Goal: Information Seeking & Learning: Learn about a topic

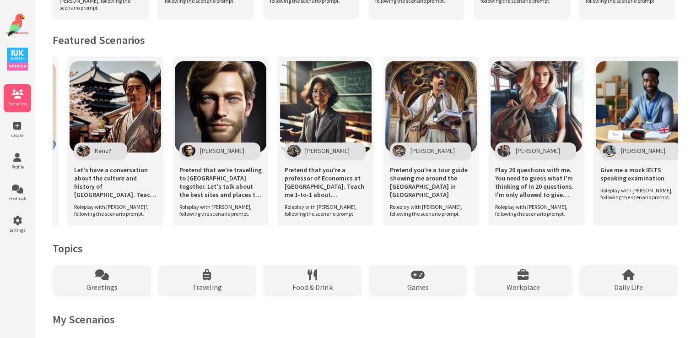
scroll to position [0, 313]
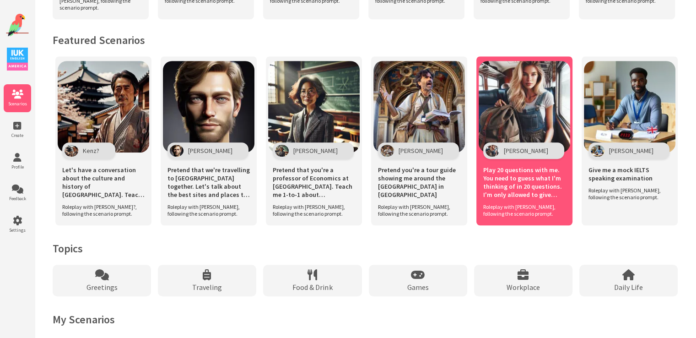
click at [532, 120] on img at bounding box center [523, 106] width 91 height 91
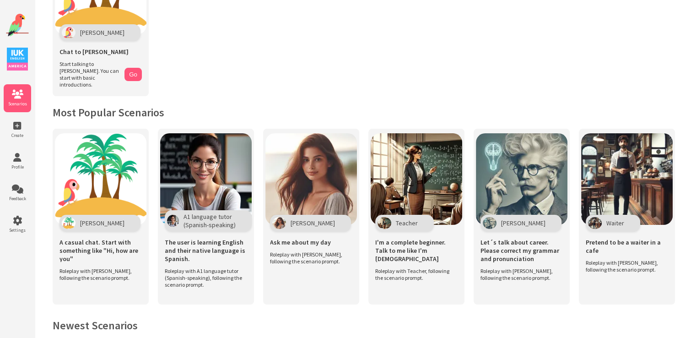
scroll to position [46, 0]
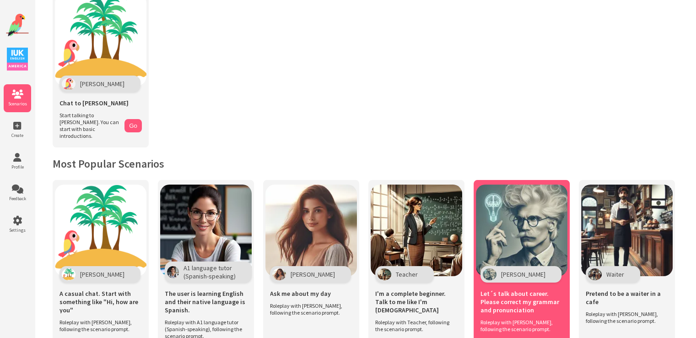
click at [526, 216] on img at bounding box center [521, 229] width 91 height 91
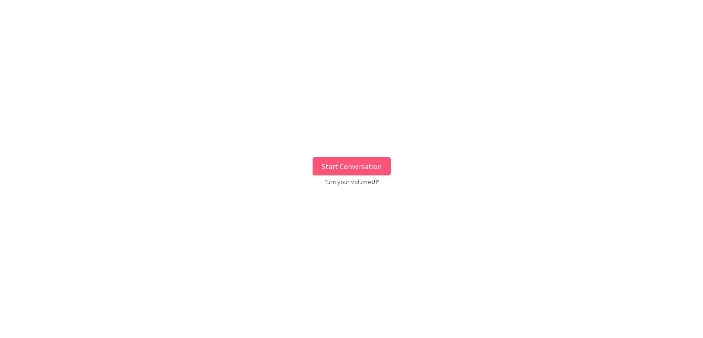
click at [344, 165] on button "Start Conversation" at bounding box center [351, 166] width 78 height 18
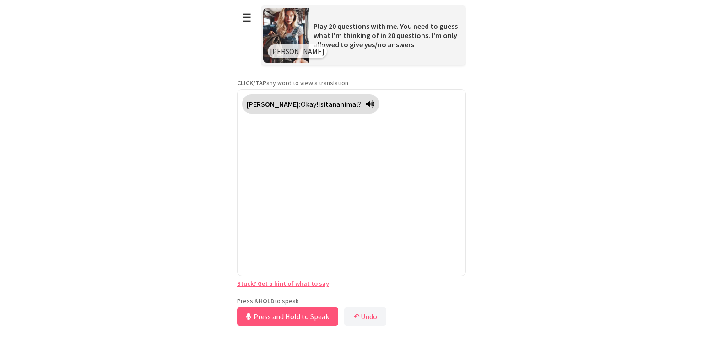
click at [313, 296] on div "Press & HOLD to speak Press and Hold to Speak ↶ Undo Save No voice detected. Ho…" at bounding box center [351, 311] width 229 height 31
click at [304, 312] on button "Release to Stop Speaking" at bounding box center [286, 316] width 98 height 18
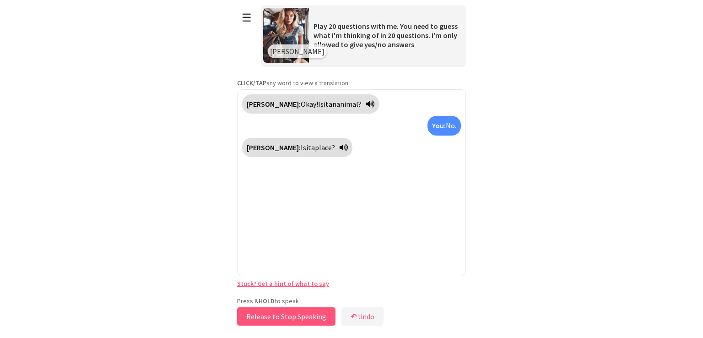
click at [292, 314] on button "Release to Stop Speaking" at bounding box center [286, 316] width 98 height 18
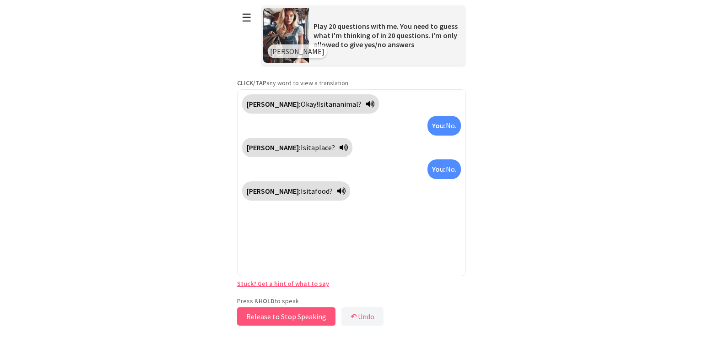
click at [292, 314] on button "Release to Stop Speaking" at bounding box center [286, 316] width 98 height 18
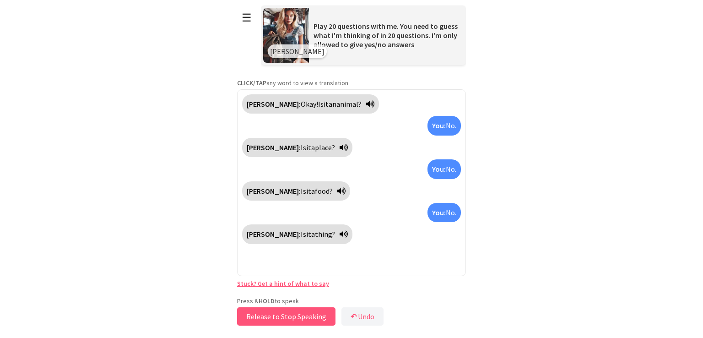
click at [292, 314] on button "Release to Stop Speaking" at bounding box center [286, 316] width 98 height 18
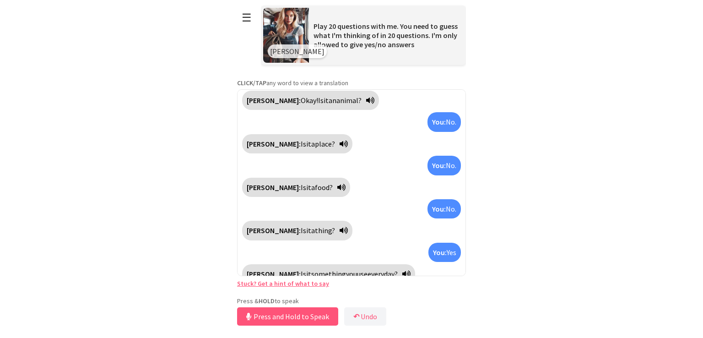
scroll to position [14, 0]
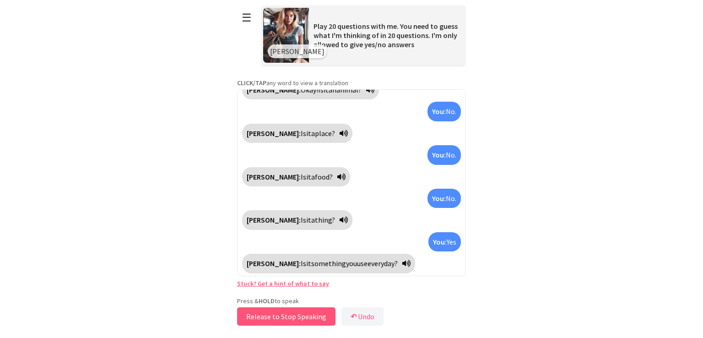
click at [292, 314] on button "Release to Stop Speaking" at bounding box center [286, 316] width 98 height 18
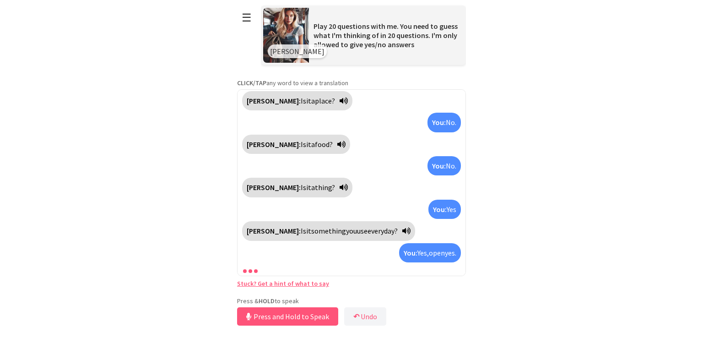
scroll to position [57, 0]
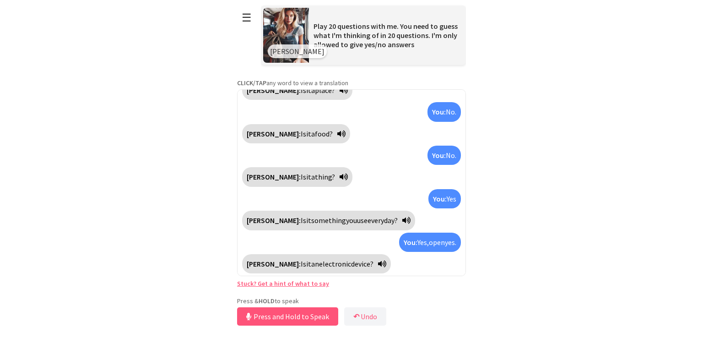
click at [292, 314] on button "Press and Hold to Speak" at bounding box center [287, 316] width 101 height 18
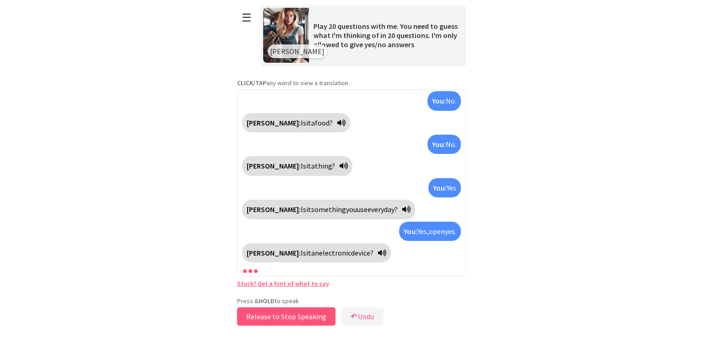
click at [292, 317] on button "Release to Stop Speaking" at bounding box center [286, 316] width 98 height 18
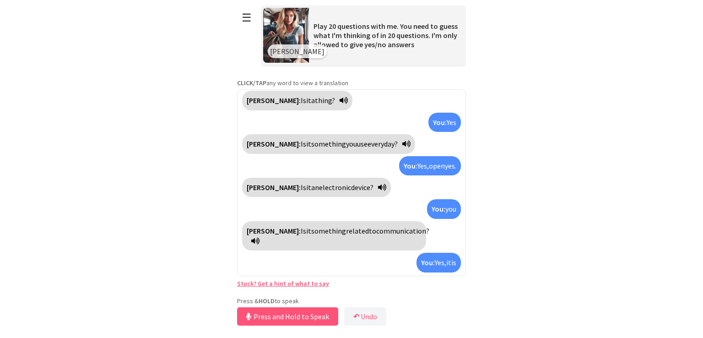
scroll to position [144, 0]
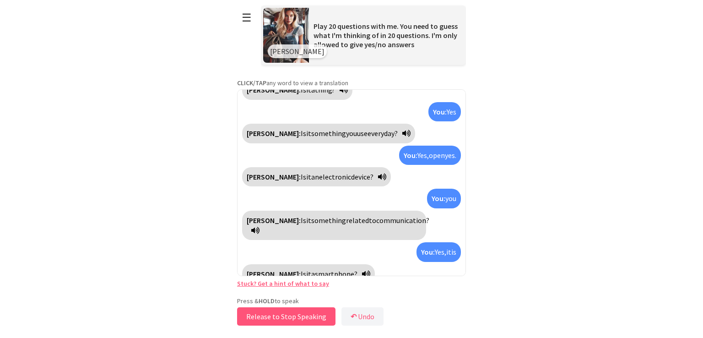
click at [301, 313] on button "Release to Stop Speaking" at bounding box center [286, 316] width 98 height 18
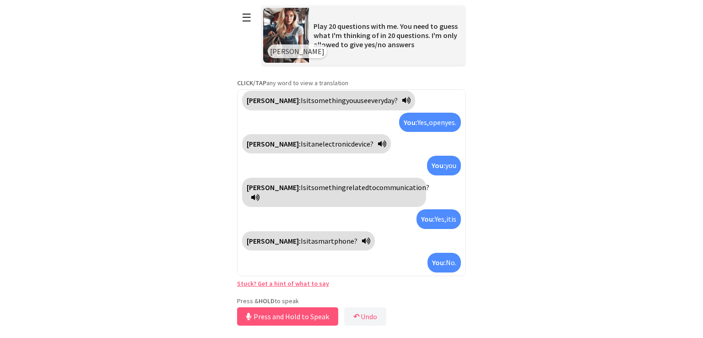
scroll to position [188, 0]
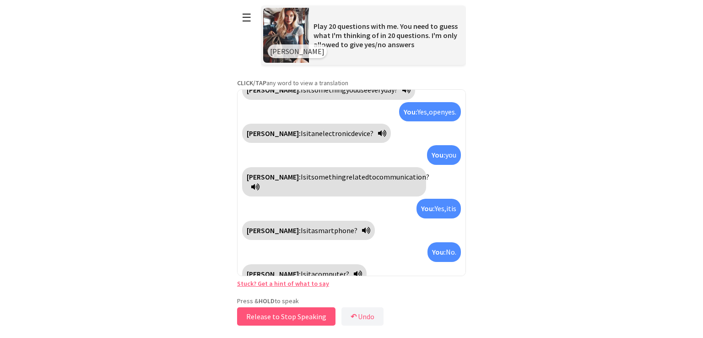
click at [289, 315] on button "Release to Stop Speaking" at bounding box center [286, 316] width 98 height 18
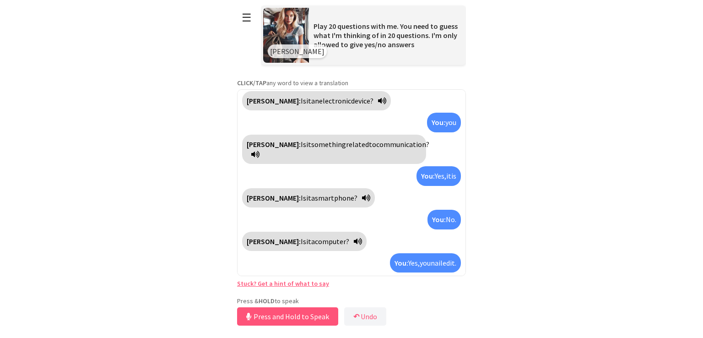
scroll to position [241, 0]
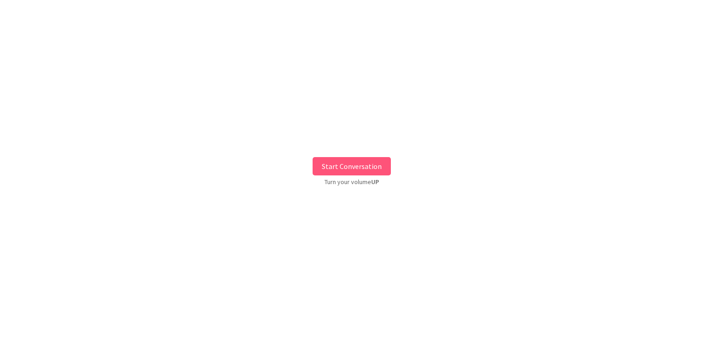
click at [370, 164] on button "Start Conversation" at bounding box center [351, 166] width 78 height 18
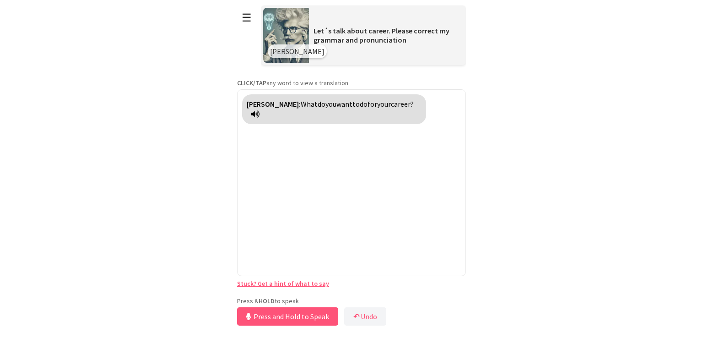
click at [330, 295] on div "**********" at bounding box center [351, 163] width 229 height 327
click at [324, 315] on button "Release to Stop Speaking" at bounding box center [286, 316] width 98 height 18
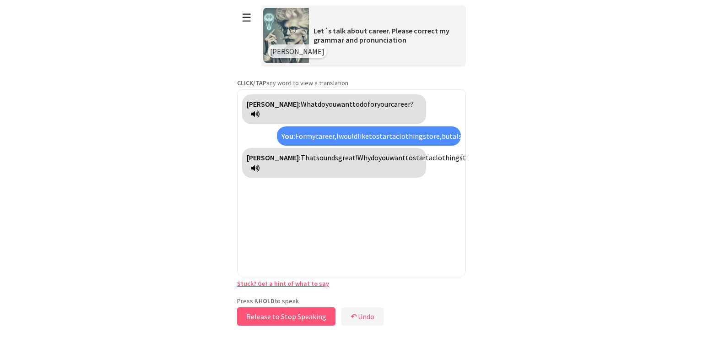
click at [279, 315] on button "Release to Stop Speaking" at bounding box center [286, 316] width 98 height 18
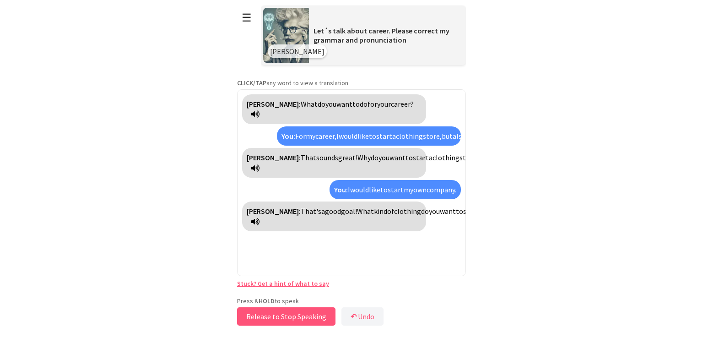
click at [292, 313] on button "Release to Stop Speaking" at bounding box center [286, 316] width 98 height 18
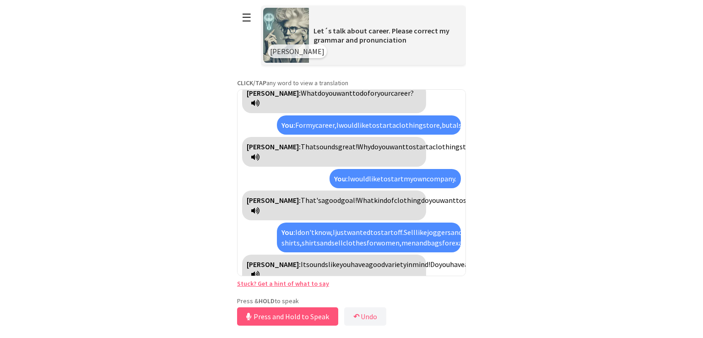
scroll to position [32, 0]
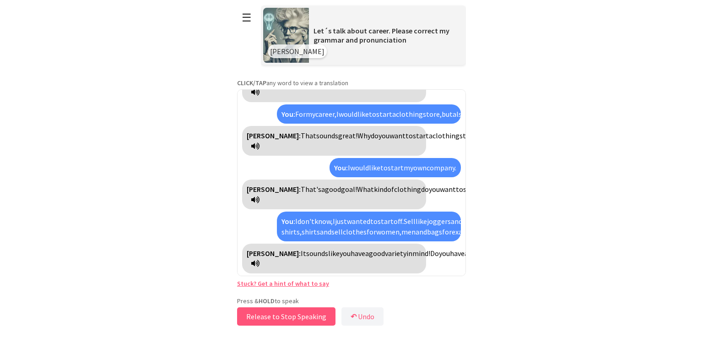
click at [280, 321] on button "Release to Stop Speaking" at bounding box center [286, 316] width 98 height 18
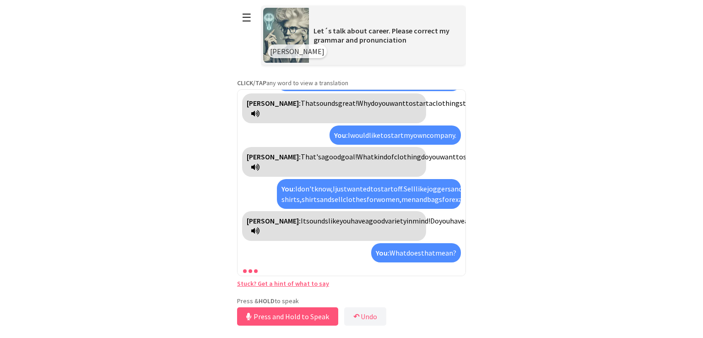
scroll to position [86, 0]
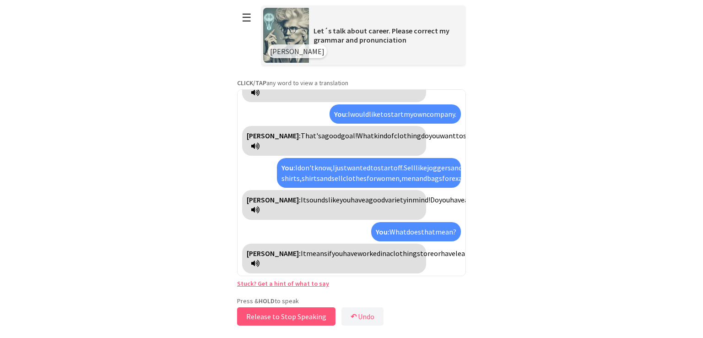
click at [284, 313] on button "Release to Stop Speaking" at bounding box center [286, 316] width 98 height 18
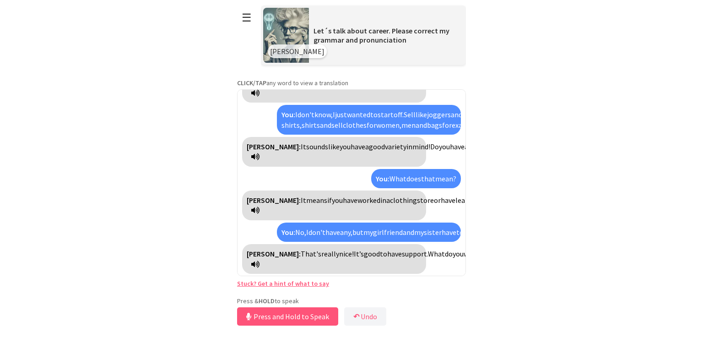
scroll to position [150, 0]
click at [281, 316] on button "Release to Stop Speaking" at bounding box center [286, 316] width 98 height 18
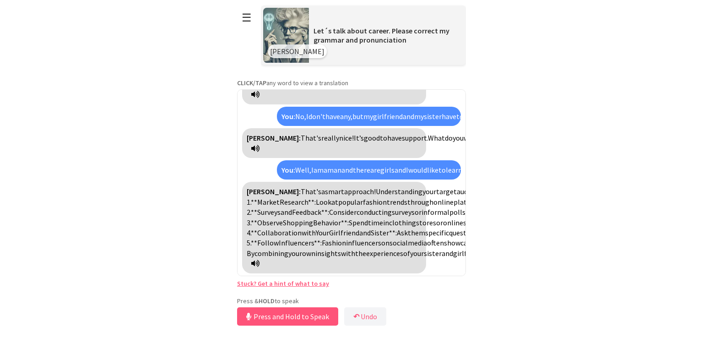
scroll to position [322, 0]
click at [274, 315] on button "Release to Stop Speaking" at bounding box center [286, 316] width 98 height 18
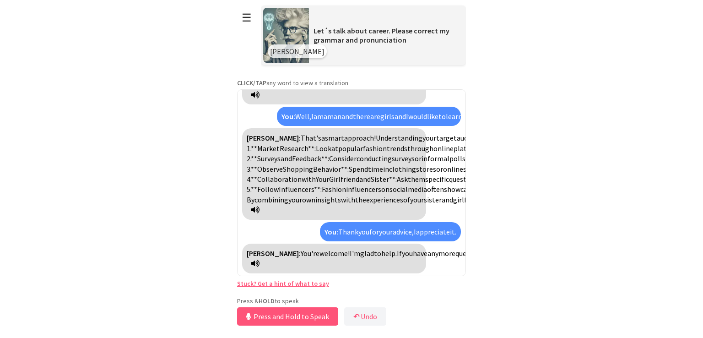
scroll to position [523, 0]
click at [317, 315] on button "Release to Stop Speaking" at bounding box center [286, 316] width 98 height 18
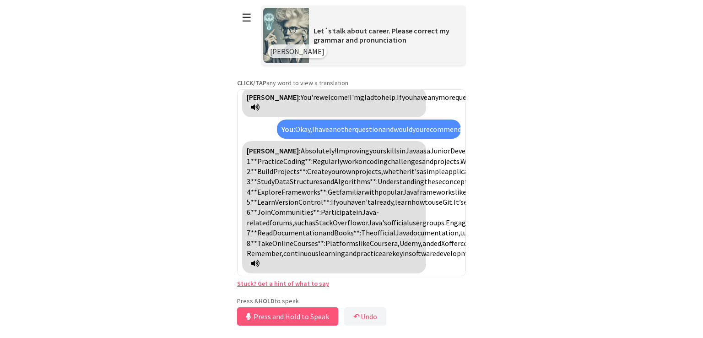
scroll to position [915, 0]
drag, startPoint x: 298, startPoint y: 314, endPoint x: 313, endPoint y: 317, distance: 14.9
click at [313, 317] on button "Release to Stop Speaking" at bounding box center [286, 316] width 98 height 18
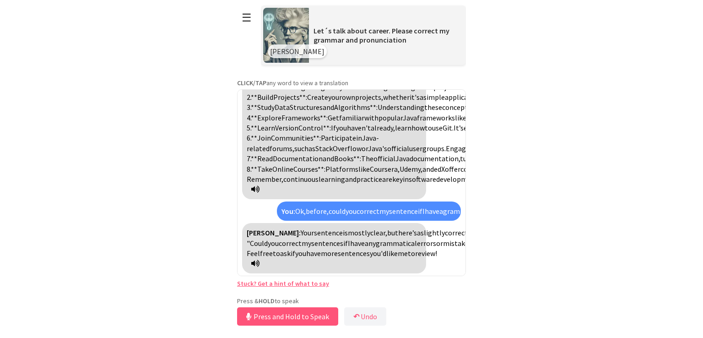
scroll to position [1009, 0]
click at [304, 320] on button "Release to Stop Speaking" at bounding box center [286, 316] width 98 height 18
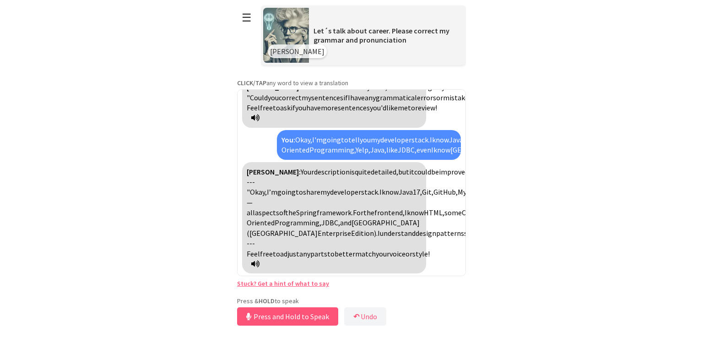
scroll to position [1319, 0]
click at [314, 315] on button "Release to Stop Speaking" at bounding box center [286, 316] width 98 height 18
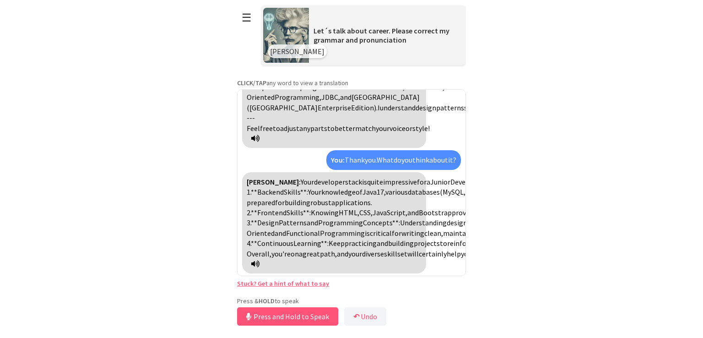
scroll to position [1598, 0]
click at [276, 315] on button "Release to Stop Speaking" at bounding box center [286, 316] width 98 height 18
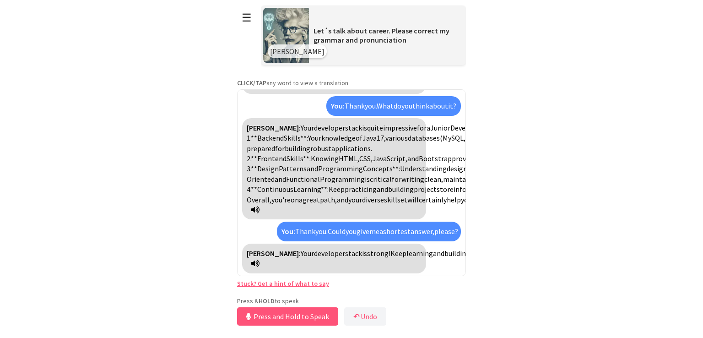
scroll to position [1672, 0]
click at [304, 318] on button "Release to Stop Speaking" at bounding box center [286, 316] width 98 height 18
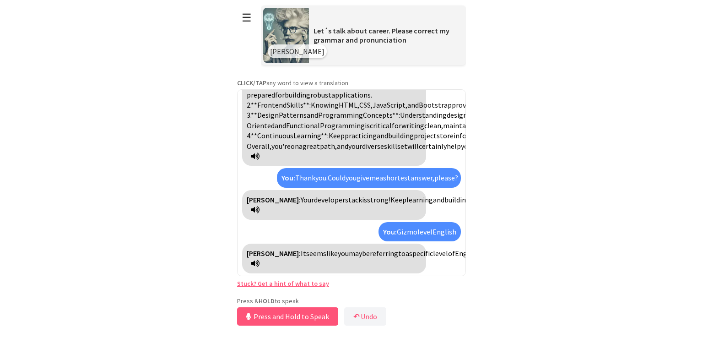
scroll to position [1756, 0]
click at [317, 317] on button "Release to Stop Speaking" at bounding box center [286, 316] width 98 height 18
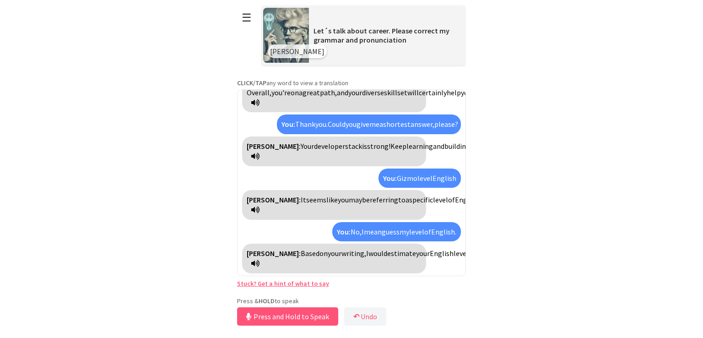
scroll to position [1862, 0]
click at [315, 317] on button "Release to Stop Speaking" at bounding box center [286, 316] width 98 height 18
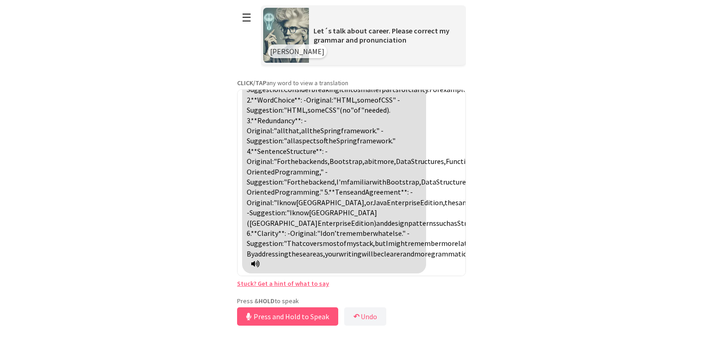
scroll to position [2192, 0]
click at [313, 317] on button "Release to Stop Speaking" at bounding box center [286, 316] width 98 height 18
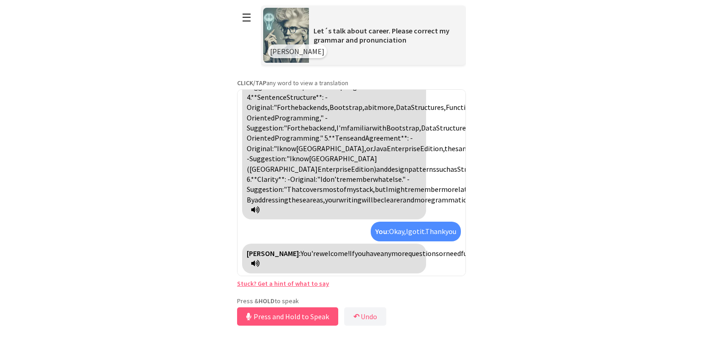
scroll to position [2256, 0]
click at [302, 318] on button "Release to Stop Speaking" at bounding box center [286, 316] width 98 height 18
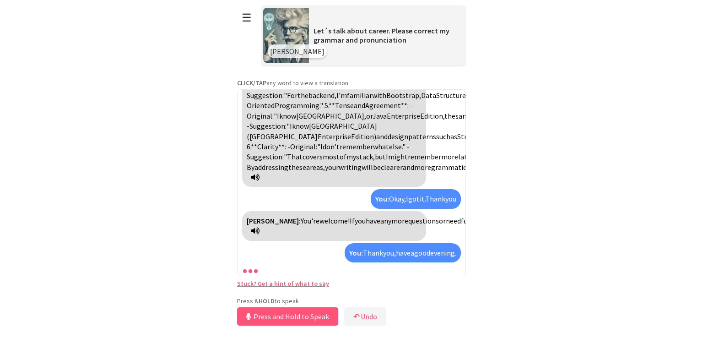
scroll to position [2309, 0]
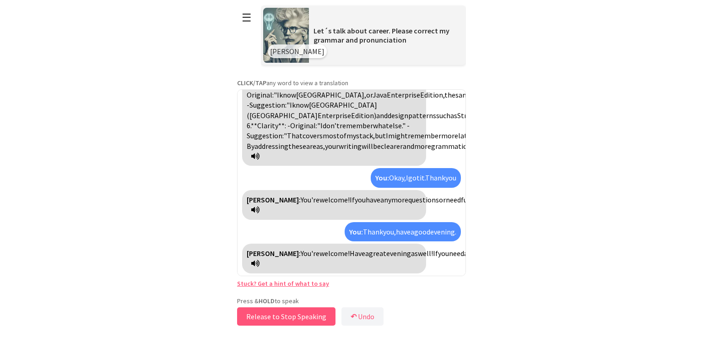
click at [316, 319] on button "Release to Stop Speaking" at bounding box center [286, 316] width 98 height 18
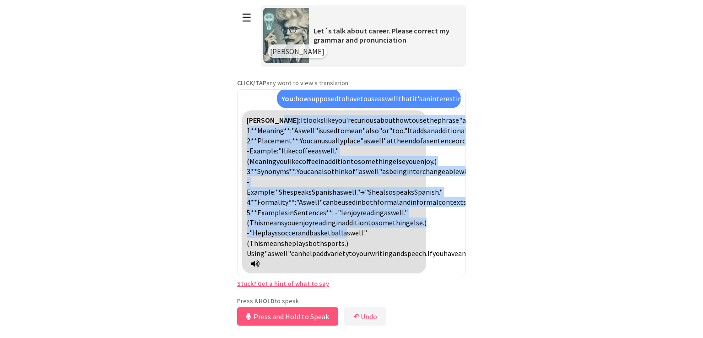
scroll to position [2557, 0]
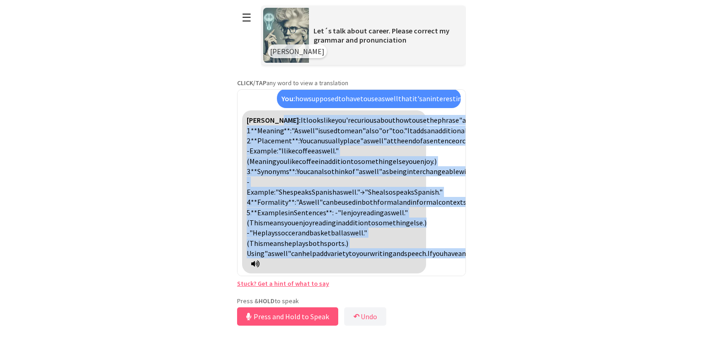
drag, startPoint x: 273, startPoint y: 161, endPoint x: 349, endPoint y: 260, distance: 125.2
click at [349, 260] on div "Einstein: It looks like you're curious about how to use the phrase "as well." H…" at bounding box center [334, 191] width 184 height 163
copy div "It looks like you're curious about how to use the phrase "as well." Here are so…"
drag, startPoint x: 308, startPoint y: 319, endPoint x: 310, endPoint y: 313, distance: 5.9
click at [310, 313] on button "Release to Stop Speaking" at bounding box center [286, 316] width 98 height 18
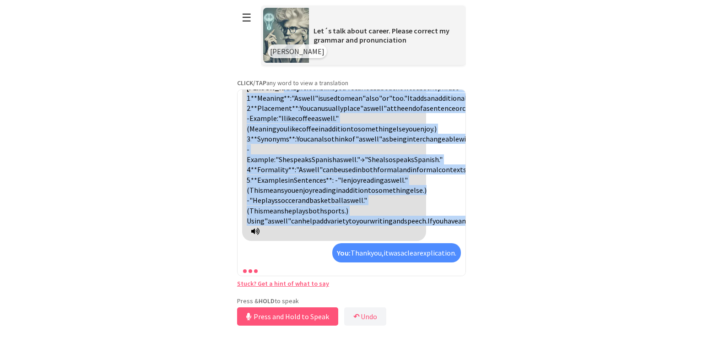
scroll to position [2621, 0]
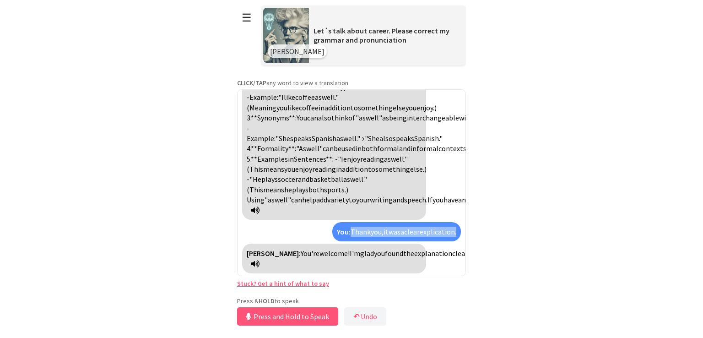
drag, startPoint x: 449, startPoint y: 220, endPoint x: 339, endPoint y: 228, distance: 110.0
click at [339, 228] on div "You: Thank you, it was a clear explication." at bounding box center [396, 231] width 129 height 19
copy div "Thank you, it was a clear explication."
click at [312, 317] on button "Release to Stop Speaking" at bounding box center [286, 316] width 98 height 18
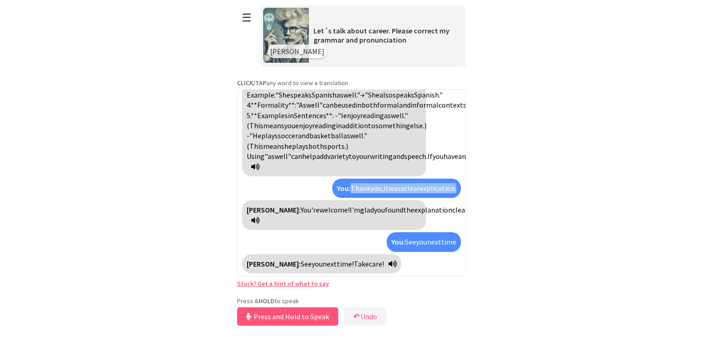
scroll to position [2665, 0]
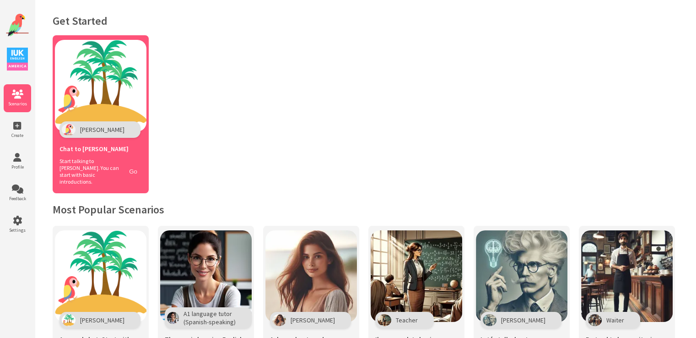
click at [129, 168] on button "Go" at bounding box center [132, 171] width 17 height 13
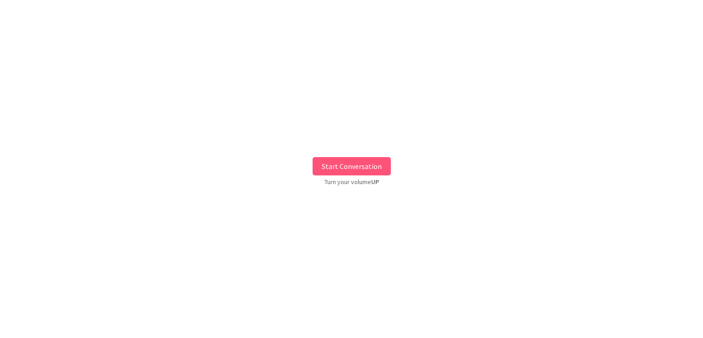
click at [356, 174] on button "Start Conversation" at bounding box center [351, 166] width 78 height 18
click at [356, 174] on div at bounding box center [351, 182] width 229 height 187
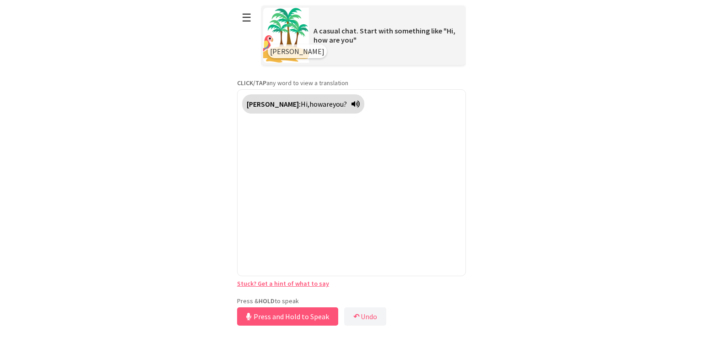
click at [321, 301] on div "Press & HOLD to speak Press and Hold to Speak ↶ Undo Save No voice detected. Ho…" at bounding box center [351, 311] width 229 height 31
click at [320, 311] on button "Release to Stop Speaking" at bounding box center [286, 316] width 98 height 18
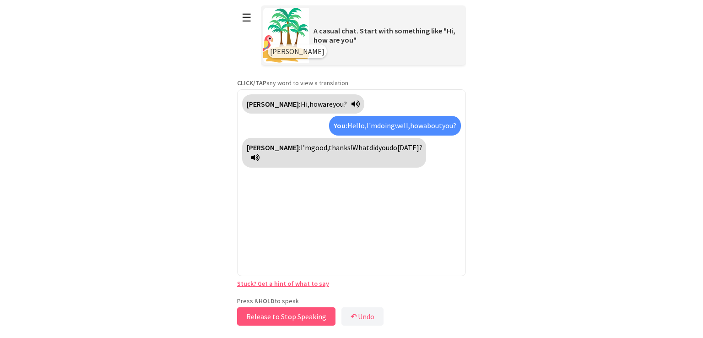
click at [296, 312] on button "Release to Stop Speaking" at bounding box center [286, 316] width 98 height 18
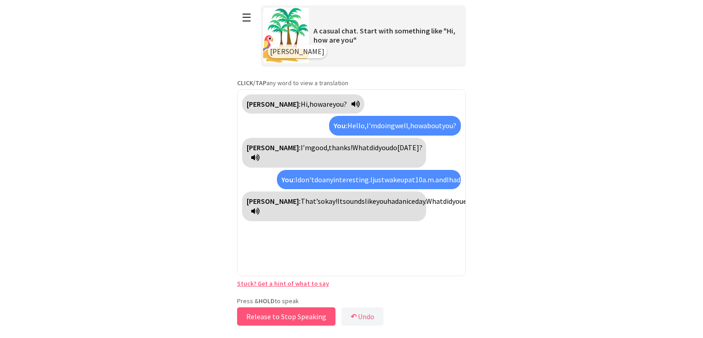
click at [312, 316] on button "Release to Stop Speaking" at bounding box center [286, 316] width 98 height 18
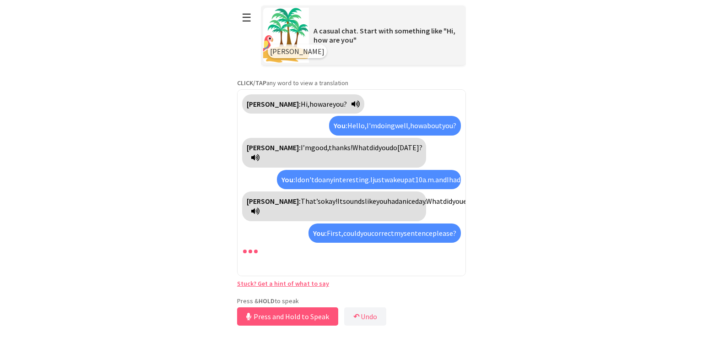
scroll to position [53, 0]
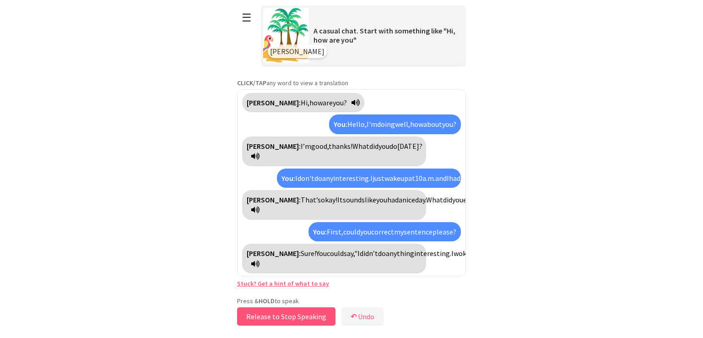
click at [305, 321] on button "Release to Stop Speaking" at bounding box center [286, 316] width 98 height 18
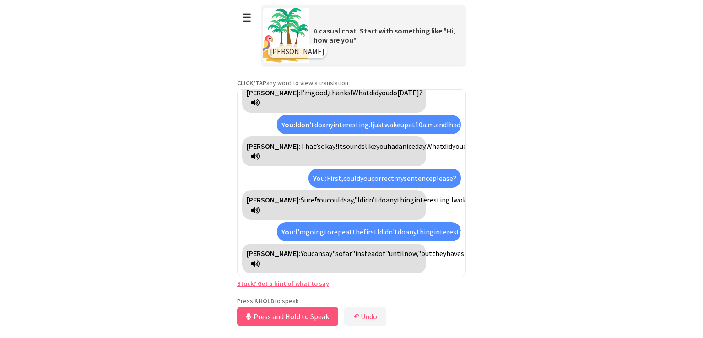
scroll to position [178, 0]
drag, startPoint x: 279, startPoint y: 315, endPoint x: 289, endPoint y: 325, distance: 14.2
click at [289, 325] on div "Press & HOLD to speak Release to Stop Speaking ↶ Undo Save No voice detected. H…" at bounding box center [351, 311] width 229 height 31
drag, startPoint x: 304, startPoint y: 319, endPoint x: 570, endPoint y: 273, distance: 269.6
click at [569, 273] on html "**********" at bounding box center [351, 169] width 703 height 338
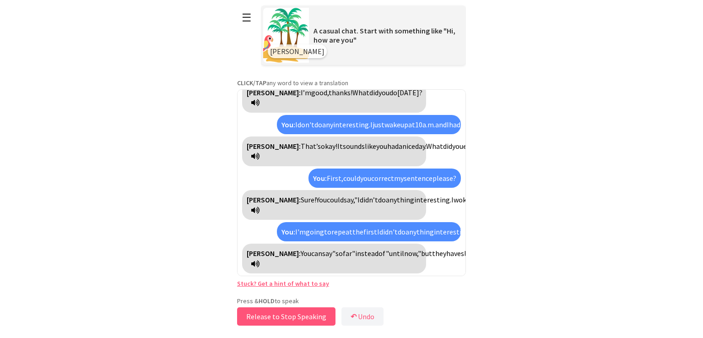
scroll to position [177, 0]
click at [310, 310] on button "Release to Stop Speaking" at bounding box center [286, 316] width 98 height 18
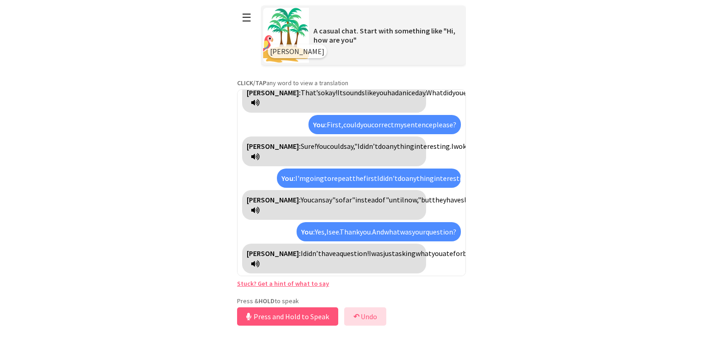
scroll to position [231, 0]
drag, startPoint x: 311, startPoint y: 316, endPoint x: 368, endPoint y: 322, distance: 57.1
click at [368, 322] on div "Press & HOLD to speak Release to Stop Speaking ↶ Undo Save No voice detected. H…" at bounding box center [351, 311] width 229 height 31
click at [292, 318] on button "Release to Stop Speaking" at bounding box center [286, 316] width 98 height 18
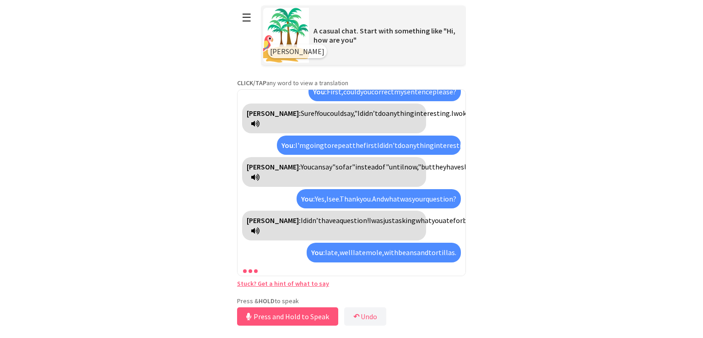
scroll to position [295, 0]
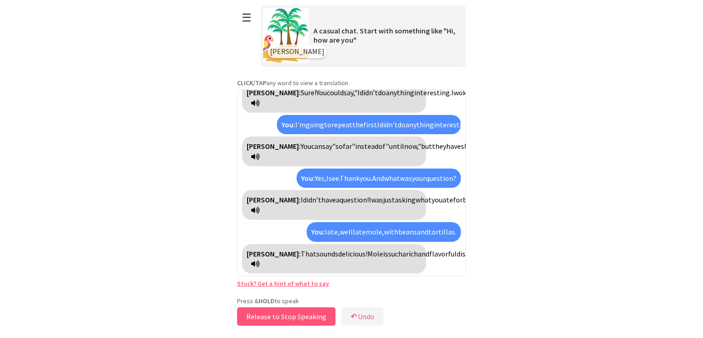
click at [284, 311] on button "Release to Stop Speaking" at bounding box center [286, 316] width 98 height 18
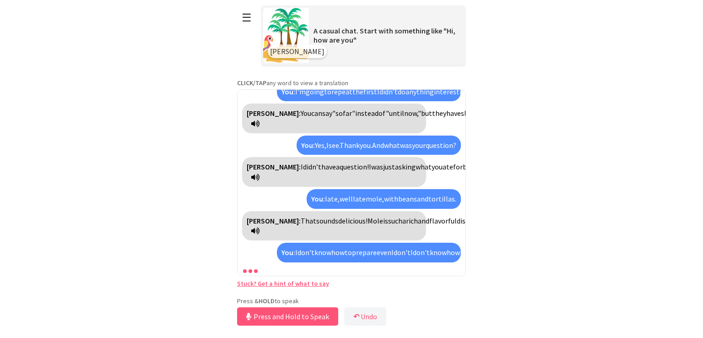
scroll to position [410, 0]
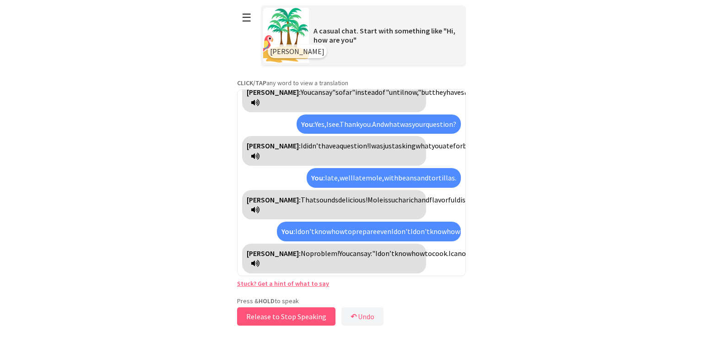
click at [294, 313] on button "Release to Stop Speaking" at bounding box center [286, 316] width 98 height 18
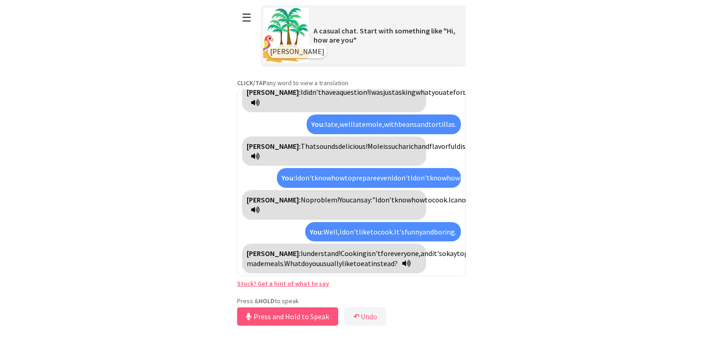
scroll to position [495, 0]
click at [298, 320] on button "Release to Stop Speaking" at bounding box center [286, 316] width 98 height 18
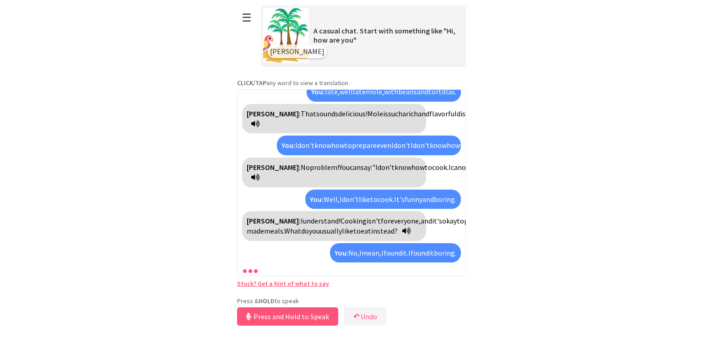
scroll to position [569, 0]
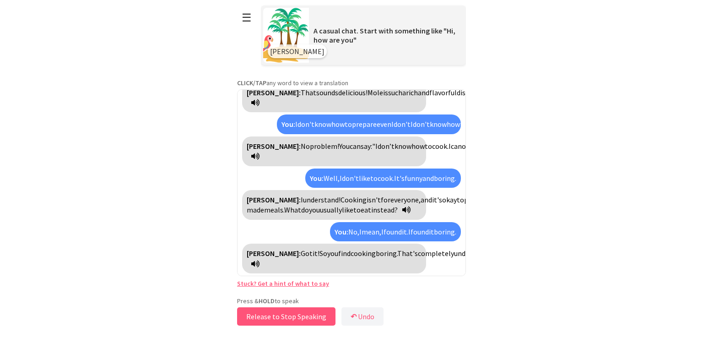
click at [288, 313] on button "Release to Stop Speaking" at bounding box center [286, 316] width 98 height 18
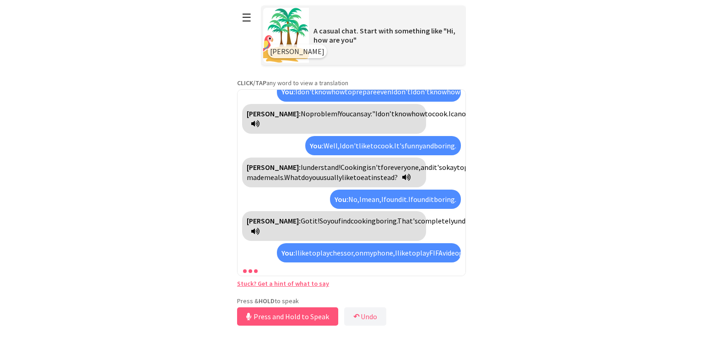
scroll to position [653, 0]
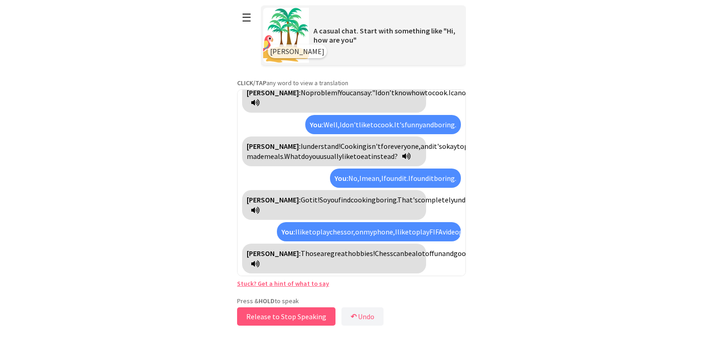
click at [299, 317] on button "Release to Stop Speaking" at bounding box center [286, 316] width 98 height 18
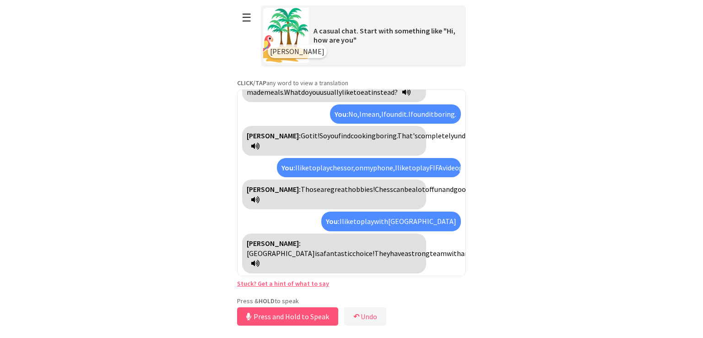
scroll to position [717, 0]
click at [289, 315] on button "Release to Stop Speaking" at bounding box center [286, 316] width 98 height 18
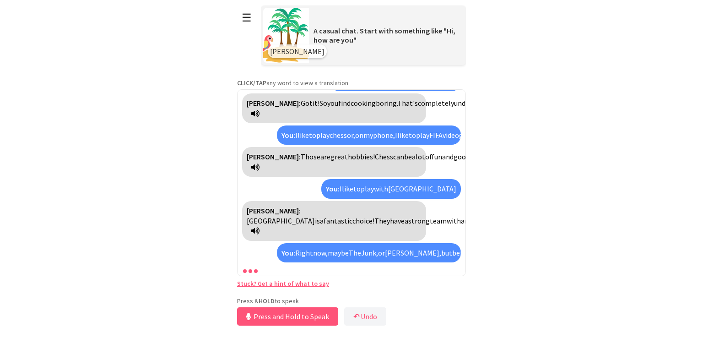
scroll to position [812, 0]
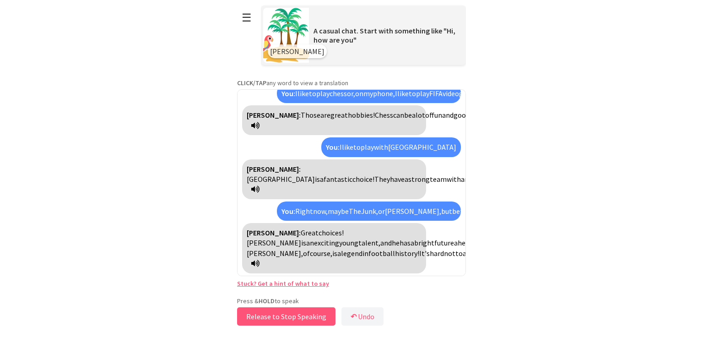
click at [267, 314] on button "Release to Stop Speaking" at bounding box center [286, 316] width 98 height 18
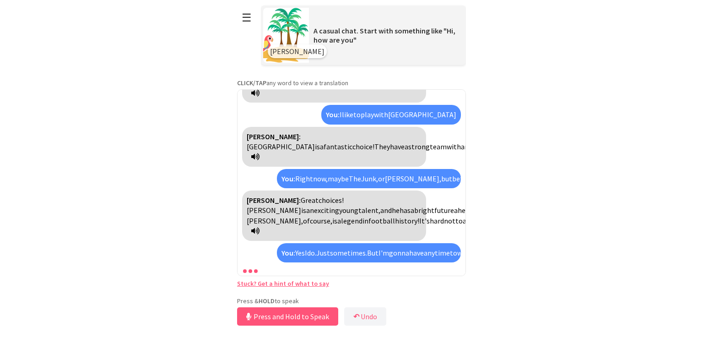
scroll to position [917, 0]
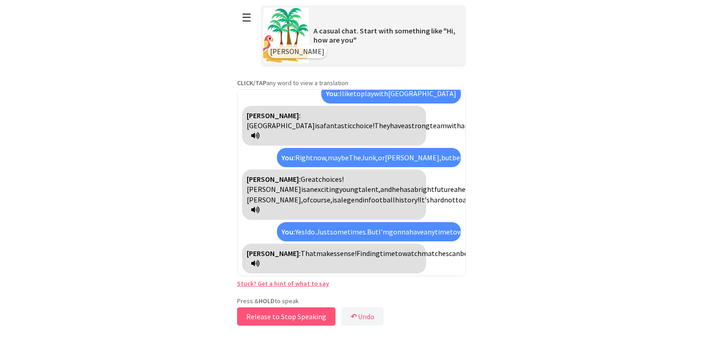
click at [286, 317] on button "Release to Stop Speaking" at bounding box center [286, 316] width 98 height 18
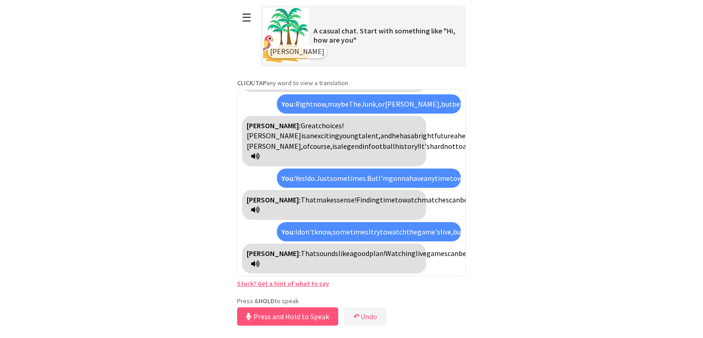
scroll to position [1021, 0]
click at [295, 313] on button "Release to Stop Speaking" at bounding box center [286, 316] width 98 height 18
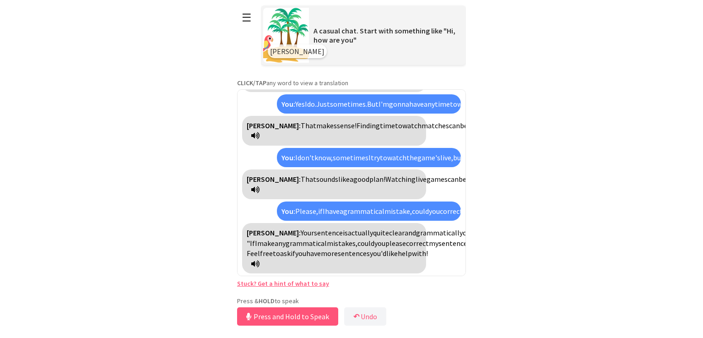
scroll to position [1035, 0]
click at [304, 315] on button "Release to Stop Speaking" at bounding box center [286, 316] width 98 height 18
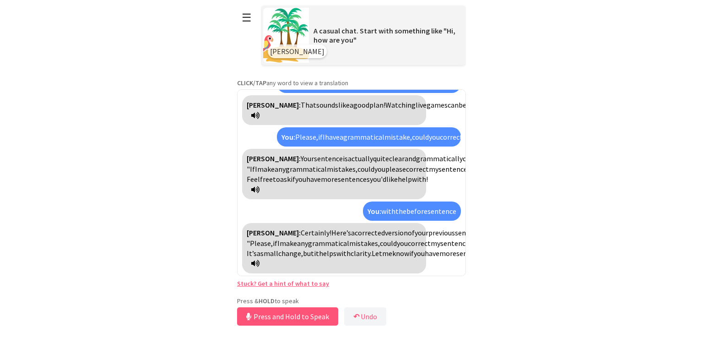
scroll to position [1211, 0]
click at [295, 319] on button "Release to Stop Speaking" at bounding box center [286, 316] width 98 height 18
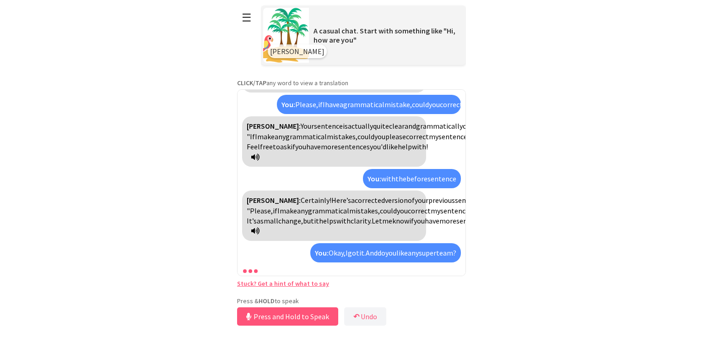
scroll to position [1305, 0]
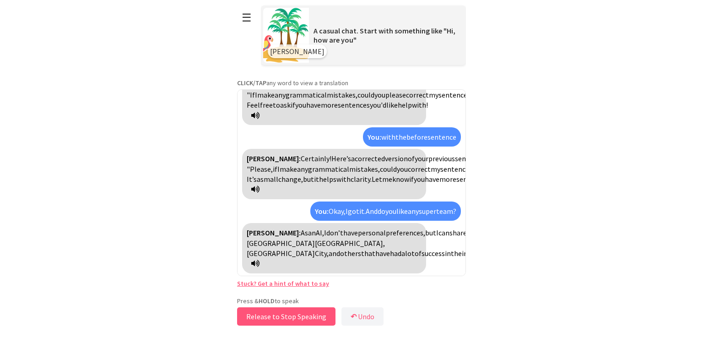
click at [305, 316] on button "Release to Stop Speaking" at bounding box center [286, 316] width 98 height 18
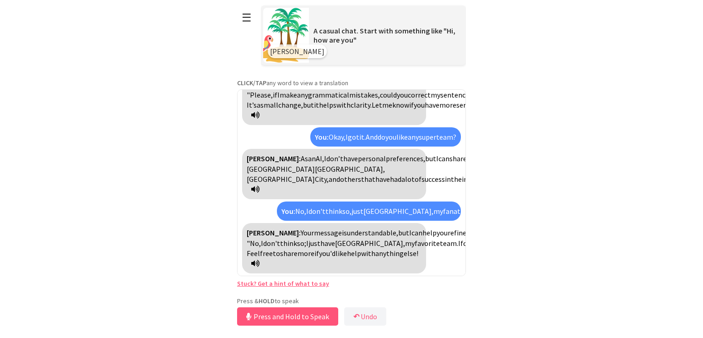
scroll to position [1461, 0]
click at [299, 317] on button "Release to Stop Speaking" at bounding box center [286, 316] width 98 height 18
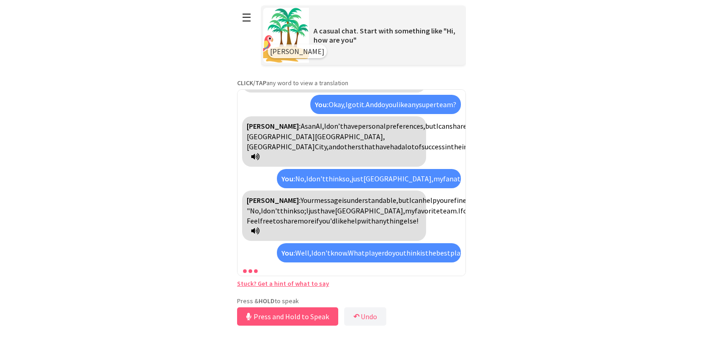
scroll to position [1586, 0]
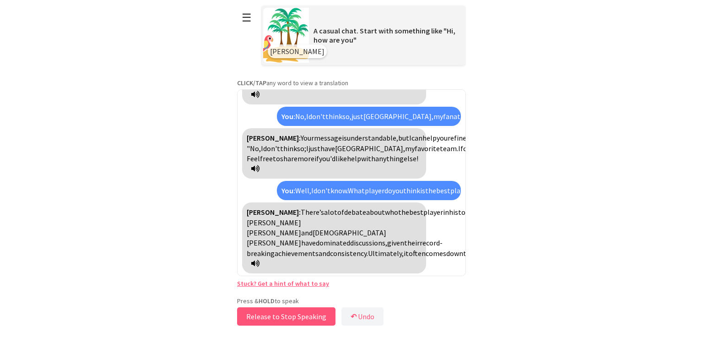
click at [325, 315] on button "Release to Stop Speaking" at bounding box center [286, 316] width 98 height 18
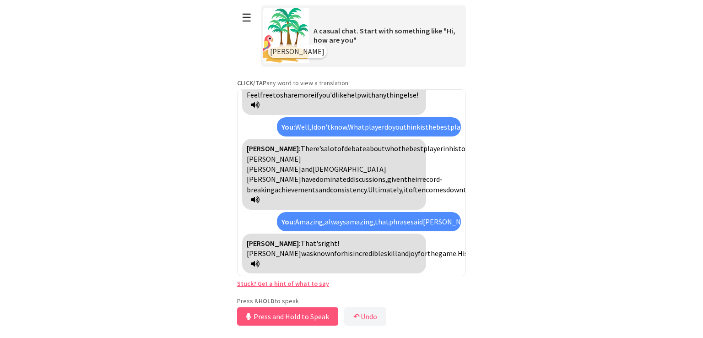
scroll to position [1681, 0]
click at [300, 313] on button "Release to Stop Speaking" at bounding box center [286, 316] width 98 height 18
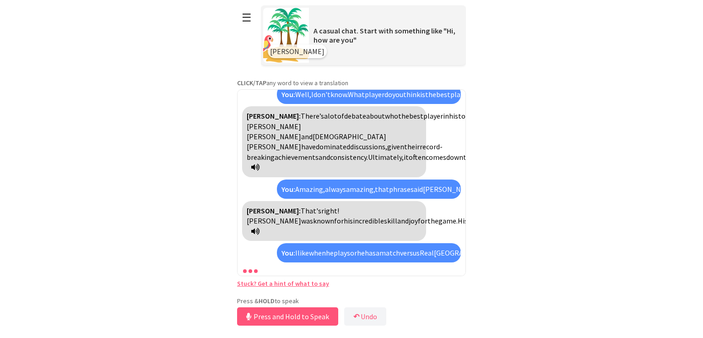
scroll to position [1827, 0]
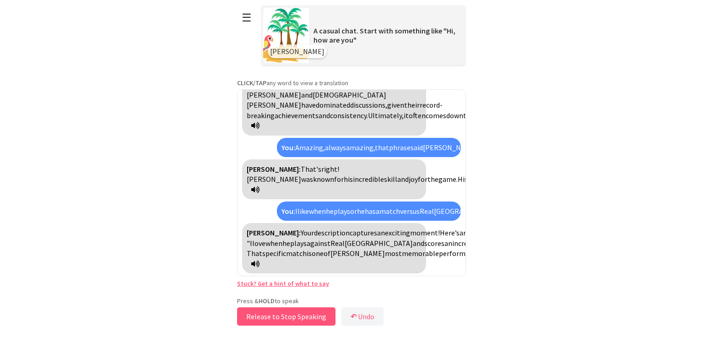
click at [306, 310] on button "Release to Stop Speaking" at bounding box center [286, 316] width 98 height 18
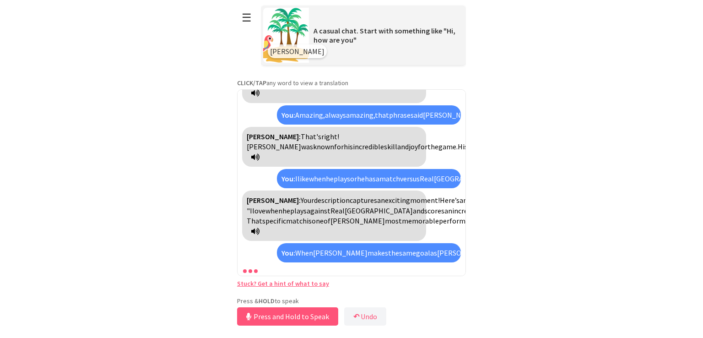
scroll to position [1983, 0]
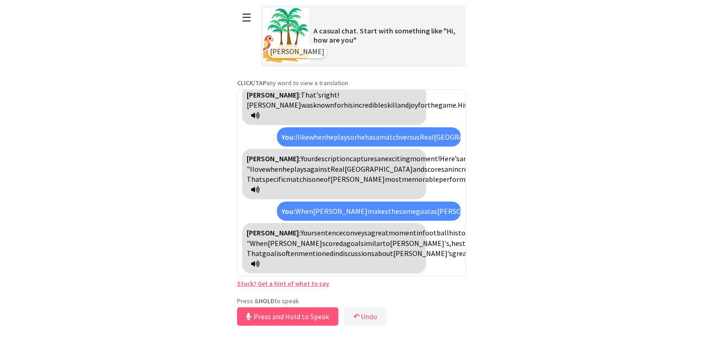
drag, startPoint x: 356, startPoint y: 252, endPoint x: 340, endPoint y: 262, distance: 18.5
click at [340, 262] on div "[PERSON_NAME]: Your sentence conveys a great moment in football history! Here’s…" at bounding box center [334, 248] width 184 height 50
copy div "Do you remember which match that goal was in?"
